Goal: Transaction & Acquisition: Purchase product/service

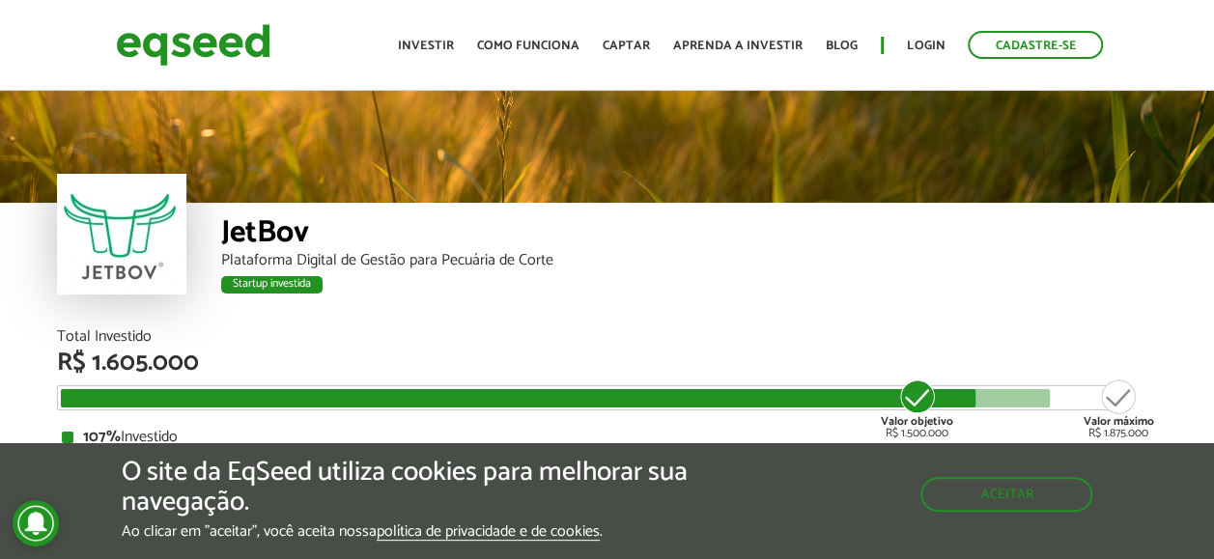
scroll to position [2300, 0]
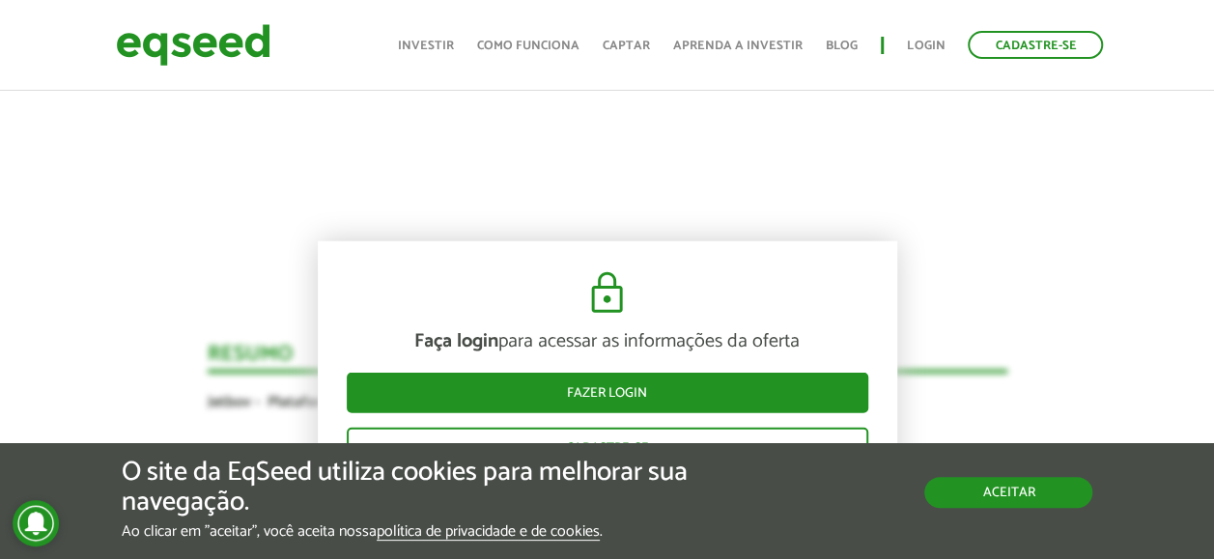
click at [1032, 497] on button "Aceitar" at bounding box center [1008, 492] width 168 height 31
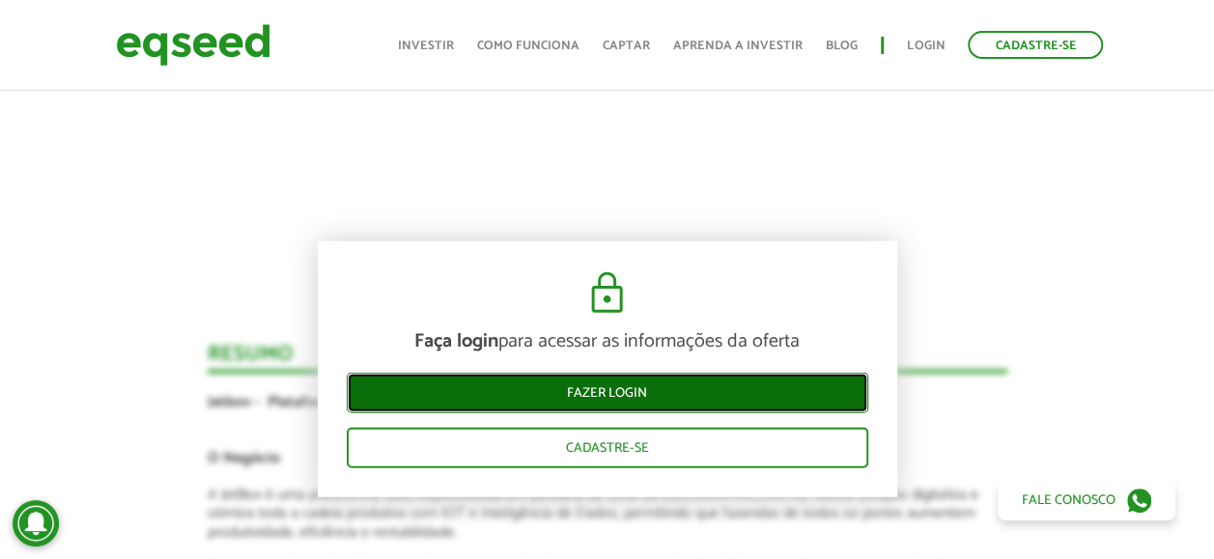
click at [659, 386] on link "Fazer login" at bounding box center [608, 393] width 522 height 41
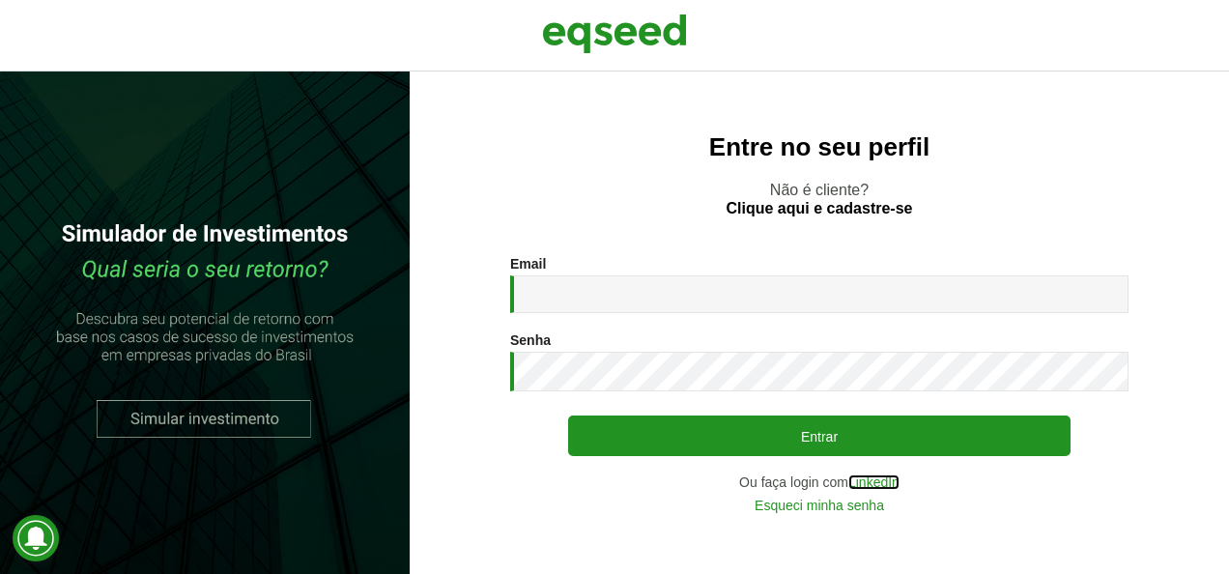
click at [884, 483] on link "LinkedIn" at bounding box center [873, 482] width 51 height 14
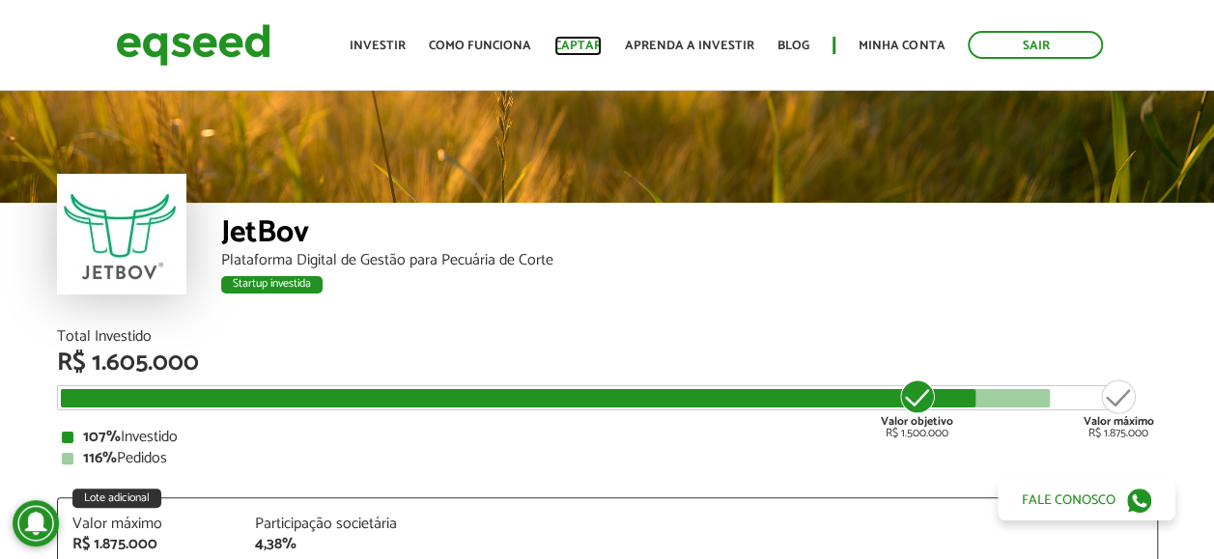
click at [587, 41] on link "Captar" at bounding box center [577, 46] width 47 height 13
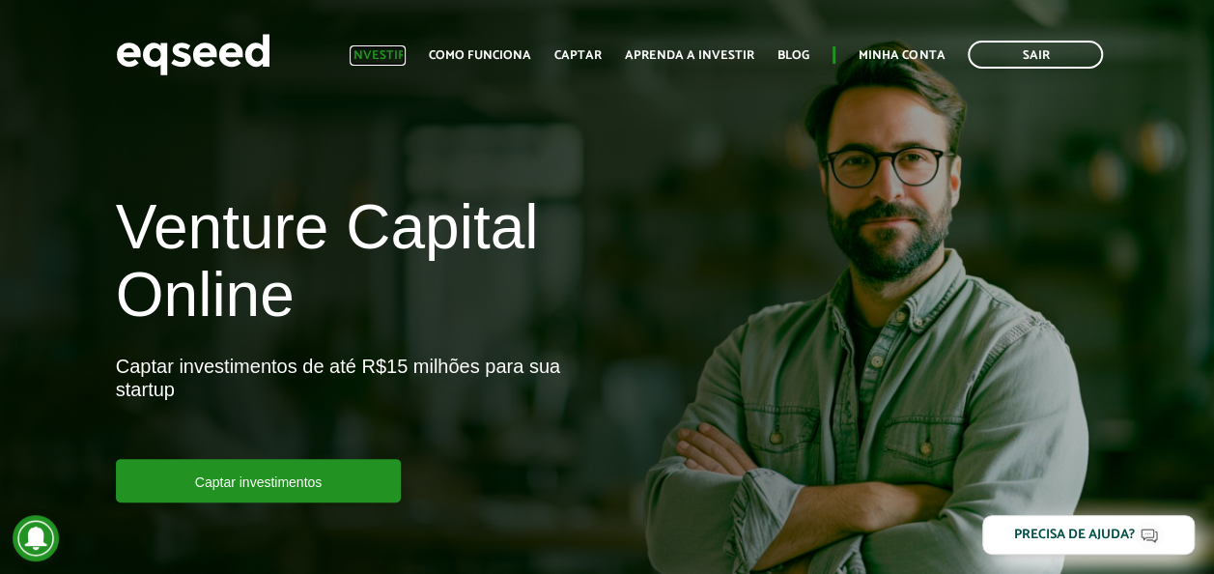
click at [400, 50] on link "Investir" at bounding box center [378, 55] width 56 height 13
